Goal: Navigation & Orientation: Understand site structure

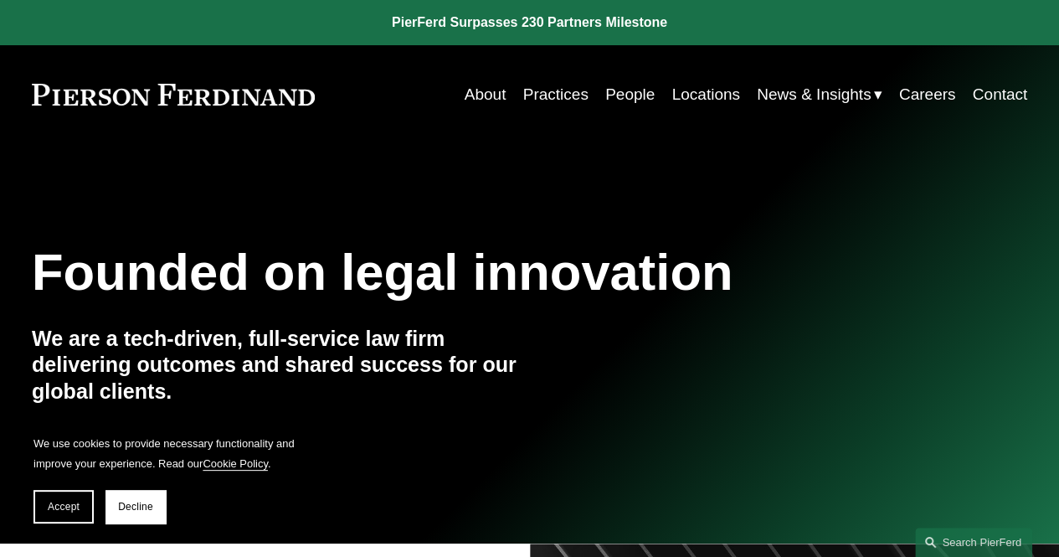
click at [688, 90] on link "Locations" at bounding box center [705, 95] width 68 height 32
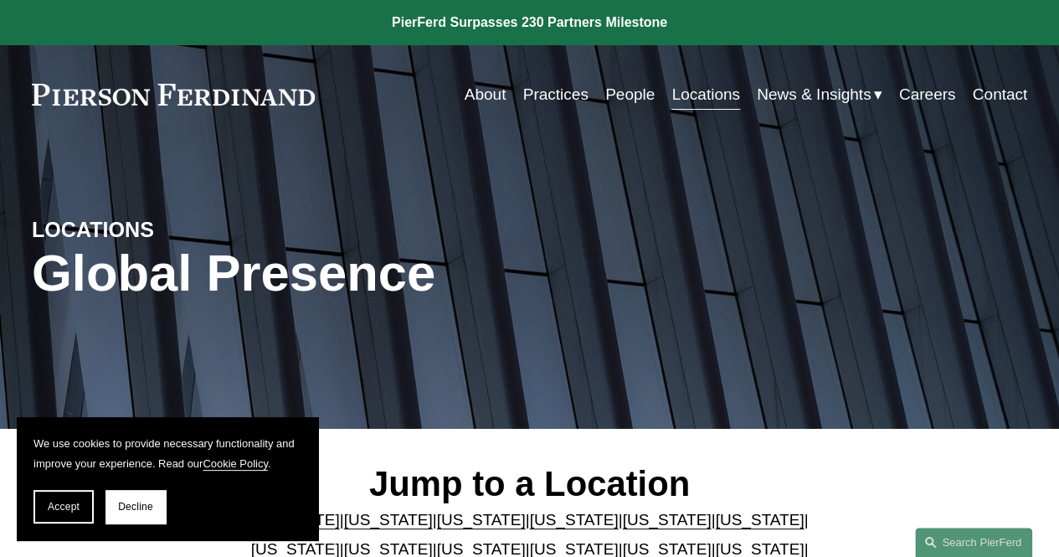
click at [496, 99] on link "About" at bounding box center [486, 95] width 42 height 32
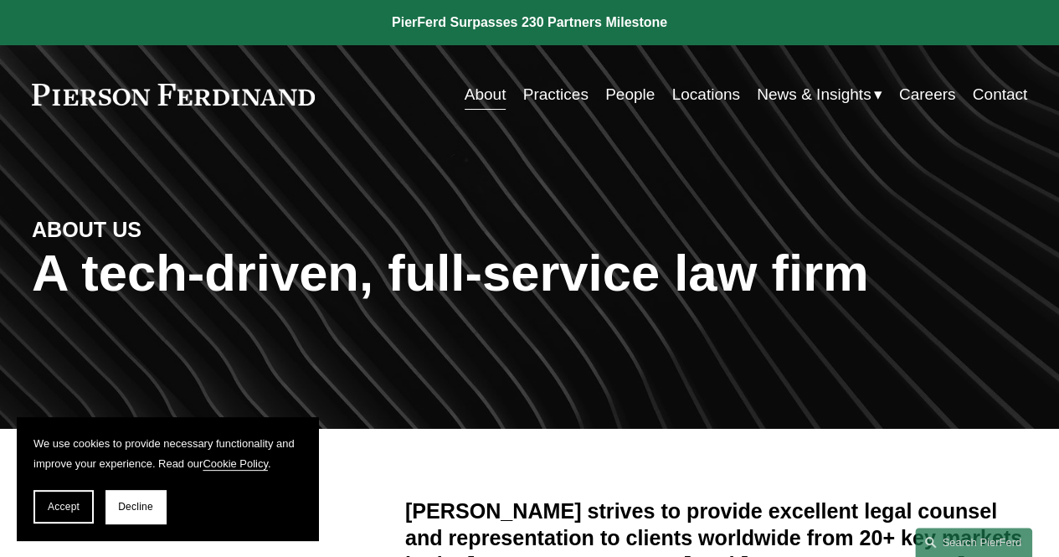
click at [552, 87] on link "Practices" at bounding box center [555, 95] width 65 height 32
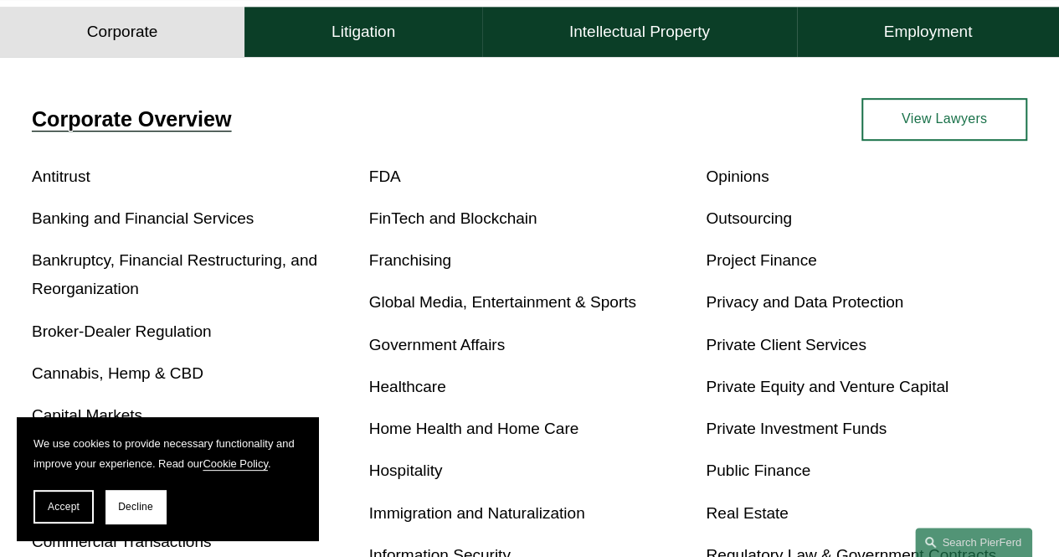
scroll to position [516, 0]
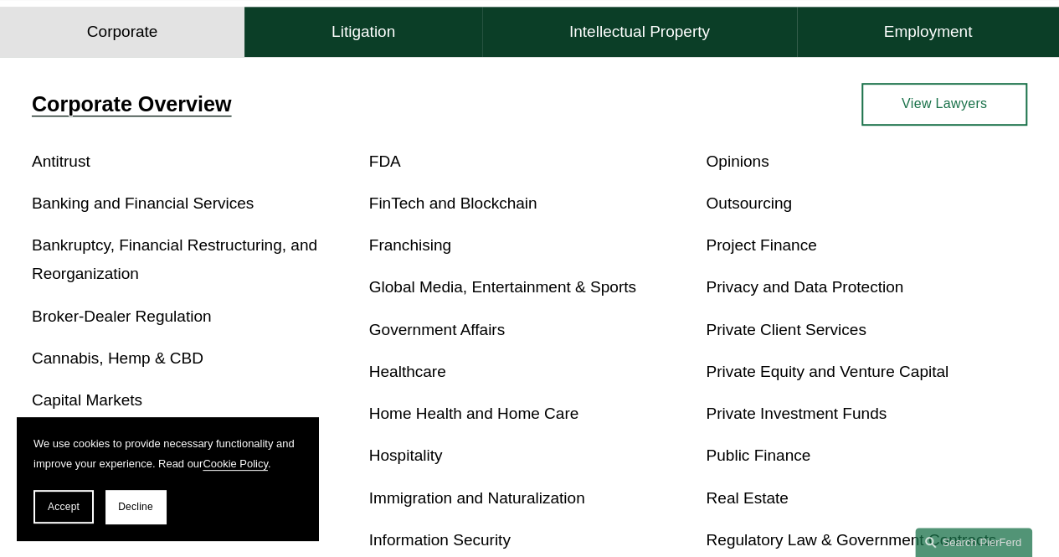
click at [973, 103] on link "View Lawyers" at bounding box center [944, 104] width 166 height 43
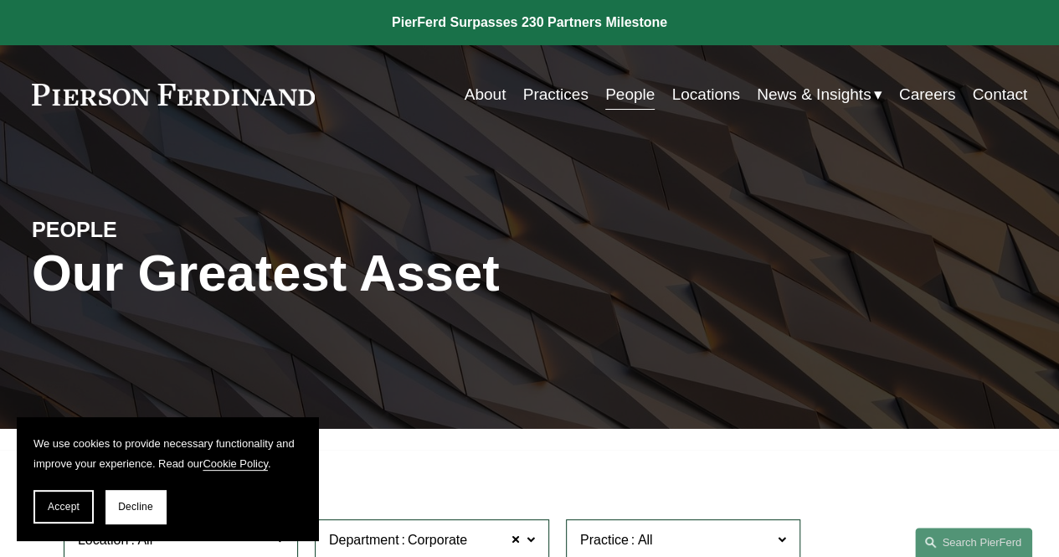
click at [551, 96] on link "Practices" at bounding box center [555, 95] width 65 height 32
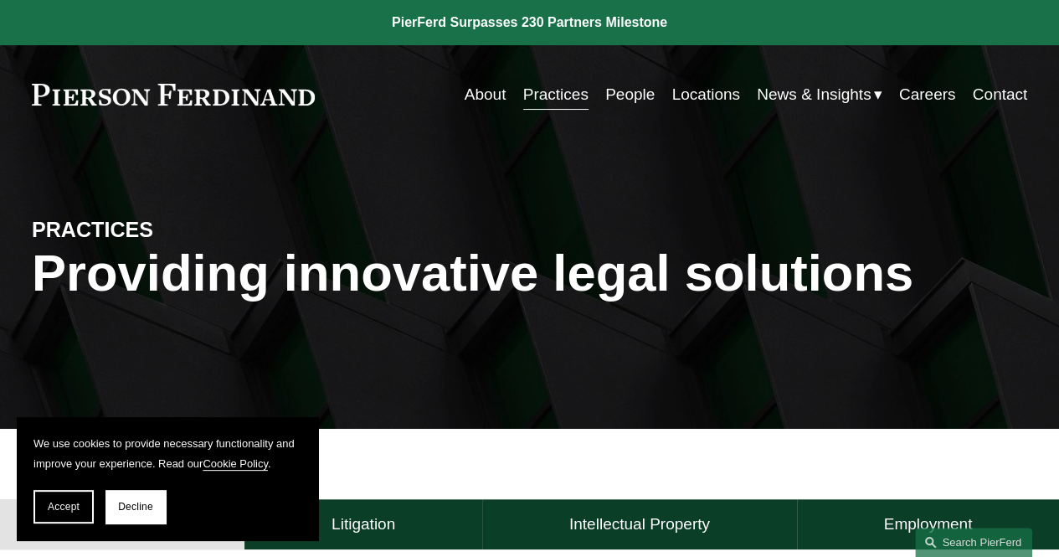
click at [492, 95] on link "About" at bounding box center [486, 95] width 42 height 32
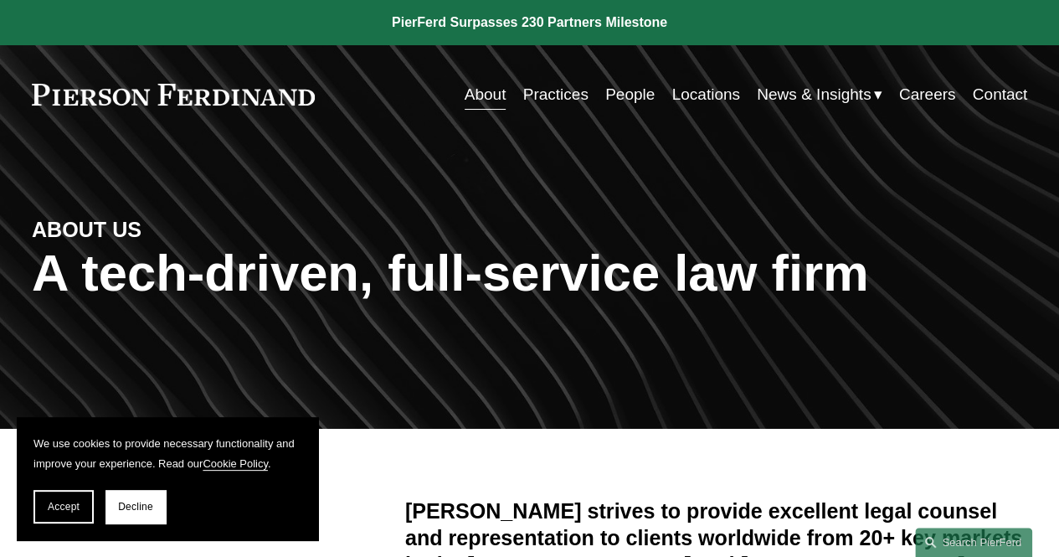
click at [252, 96] on link at bounding box center [173, 95] width 283 height 22
